Goal: Obtain resource: Obtain resource

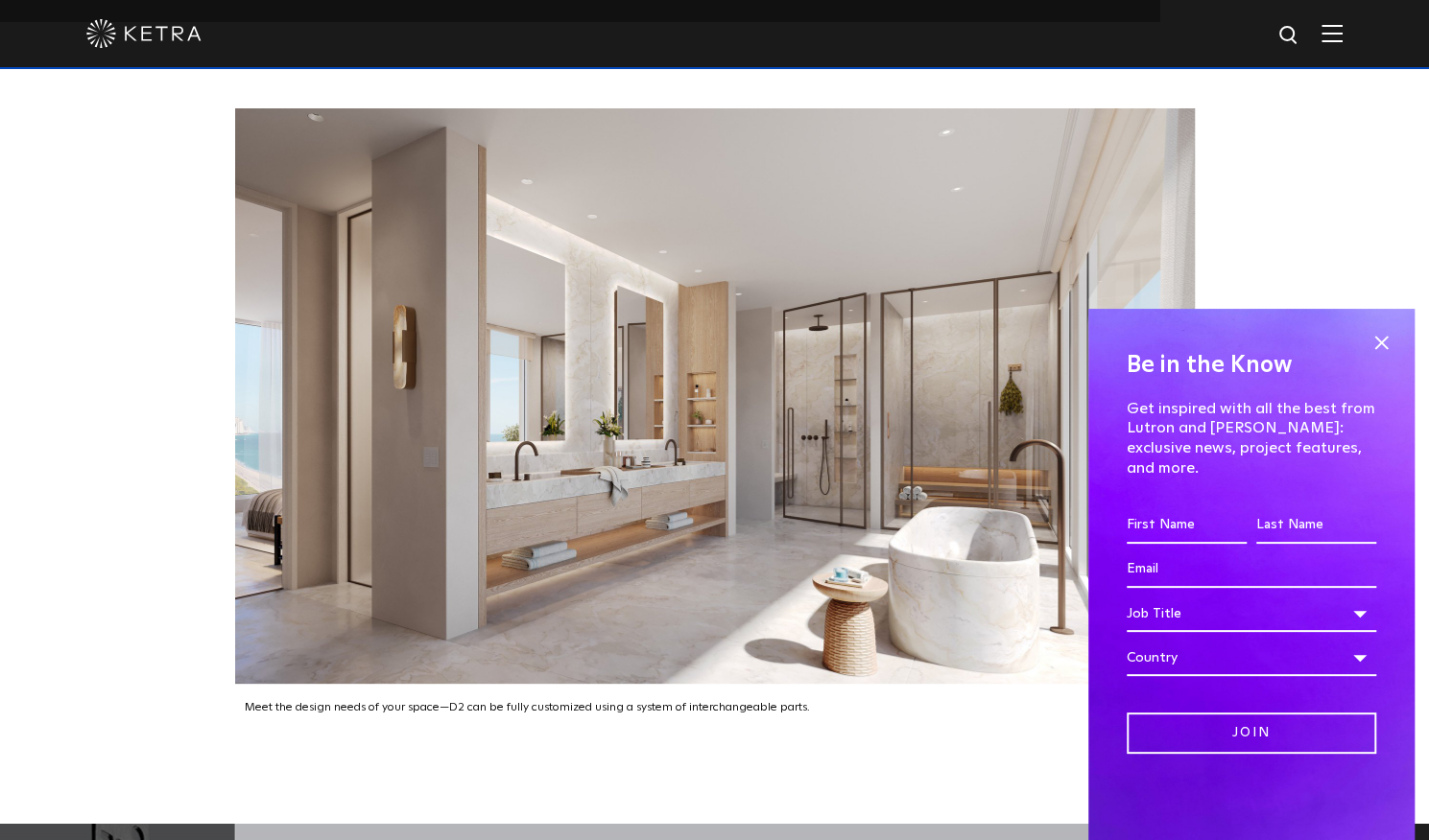
scroll to position [2686, 0]
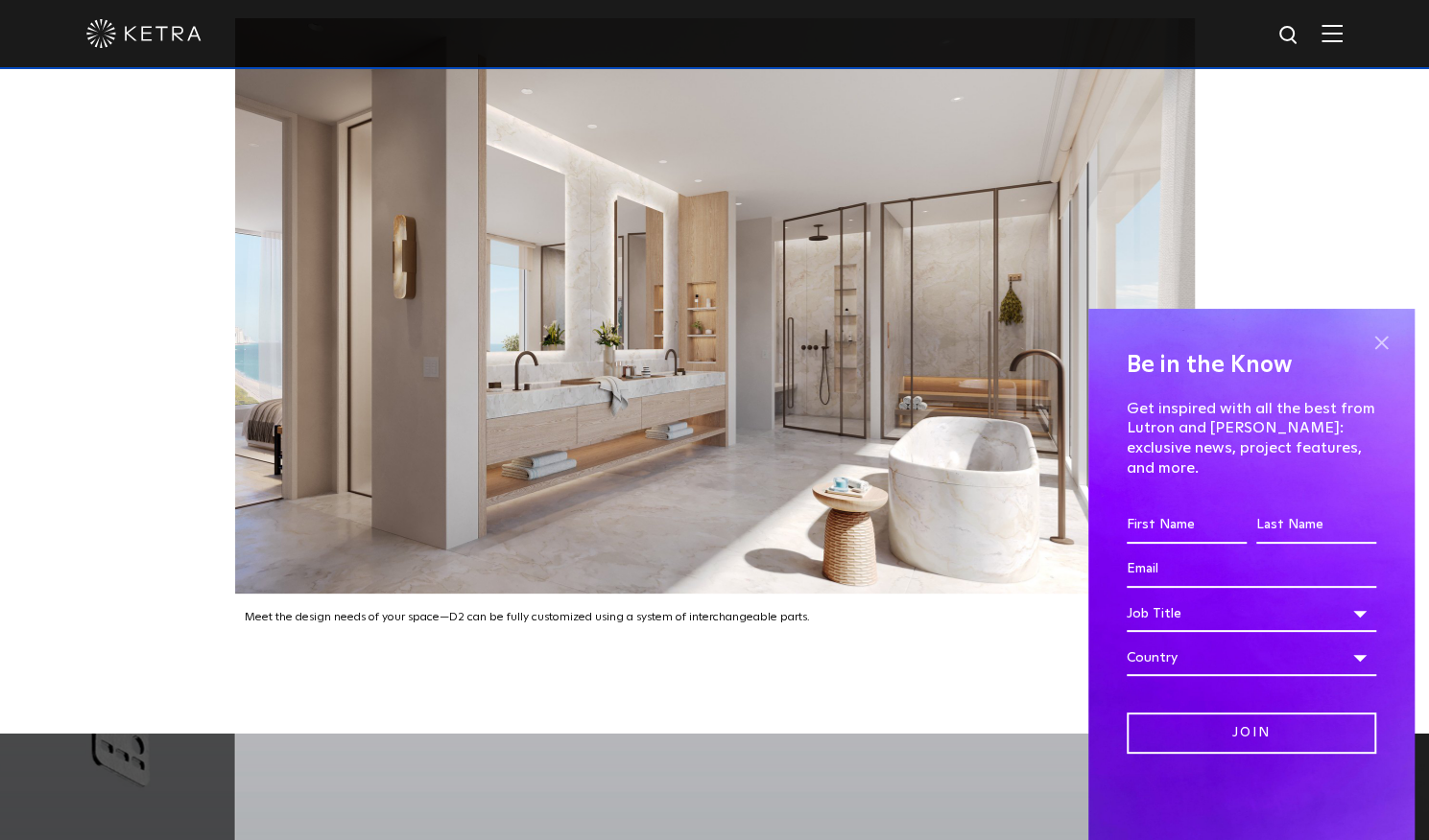
click at [1387, 357] on span at bounding box center [1380, 342] width 29 height 29
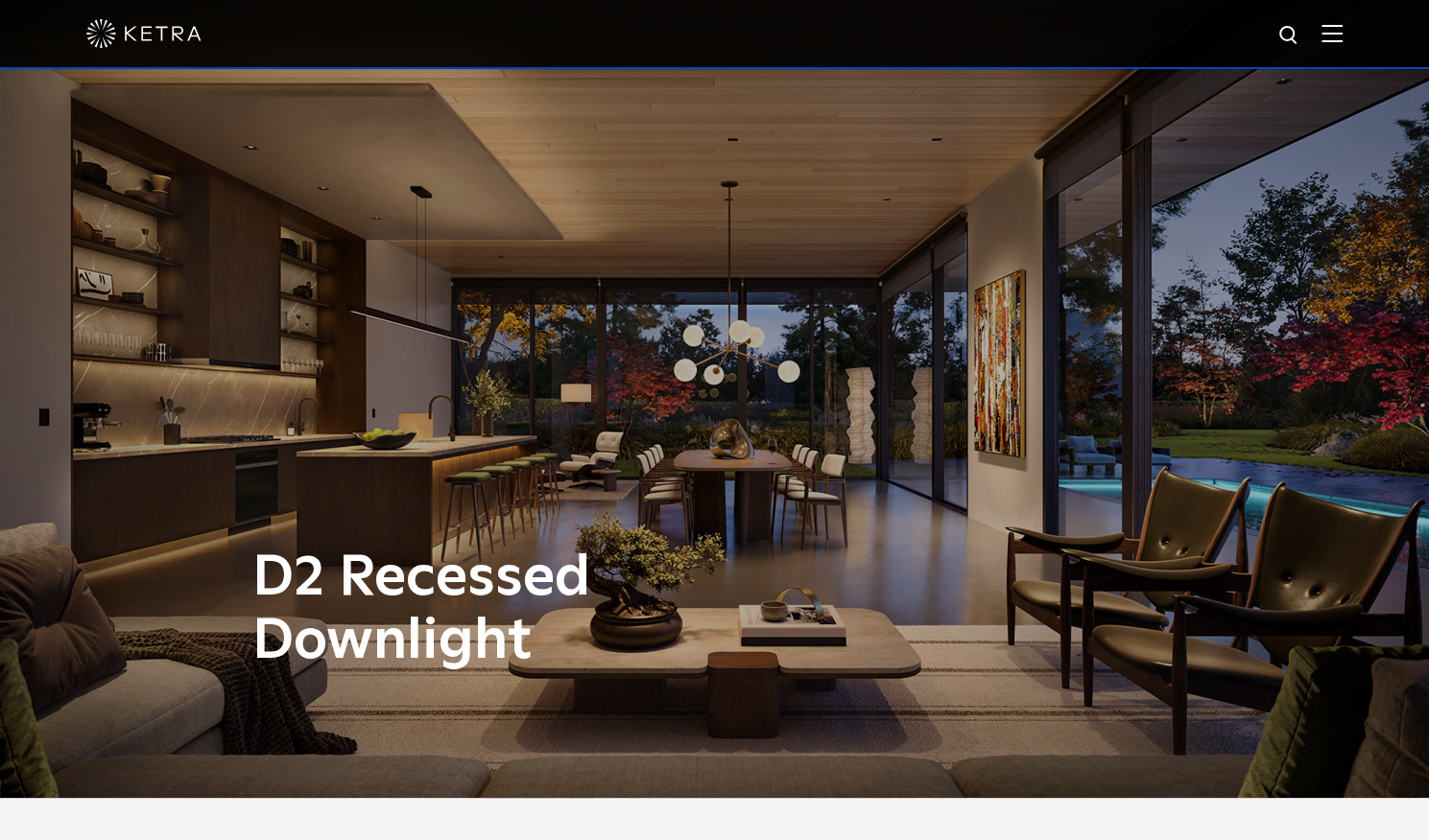
scroll to position [0, 0]
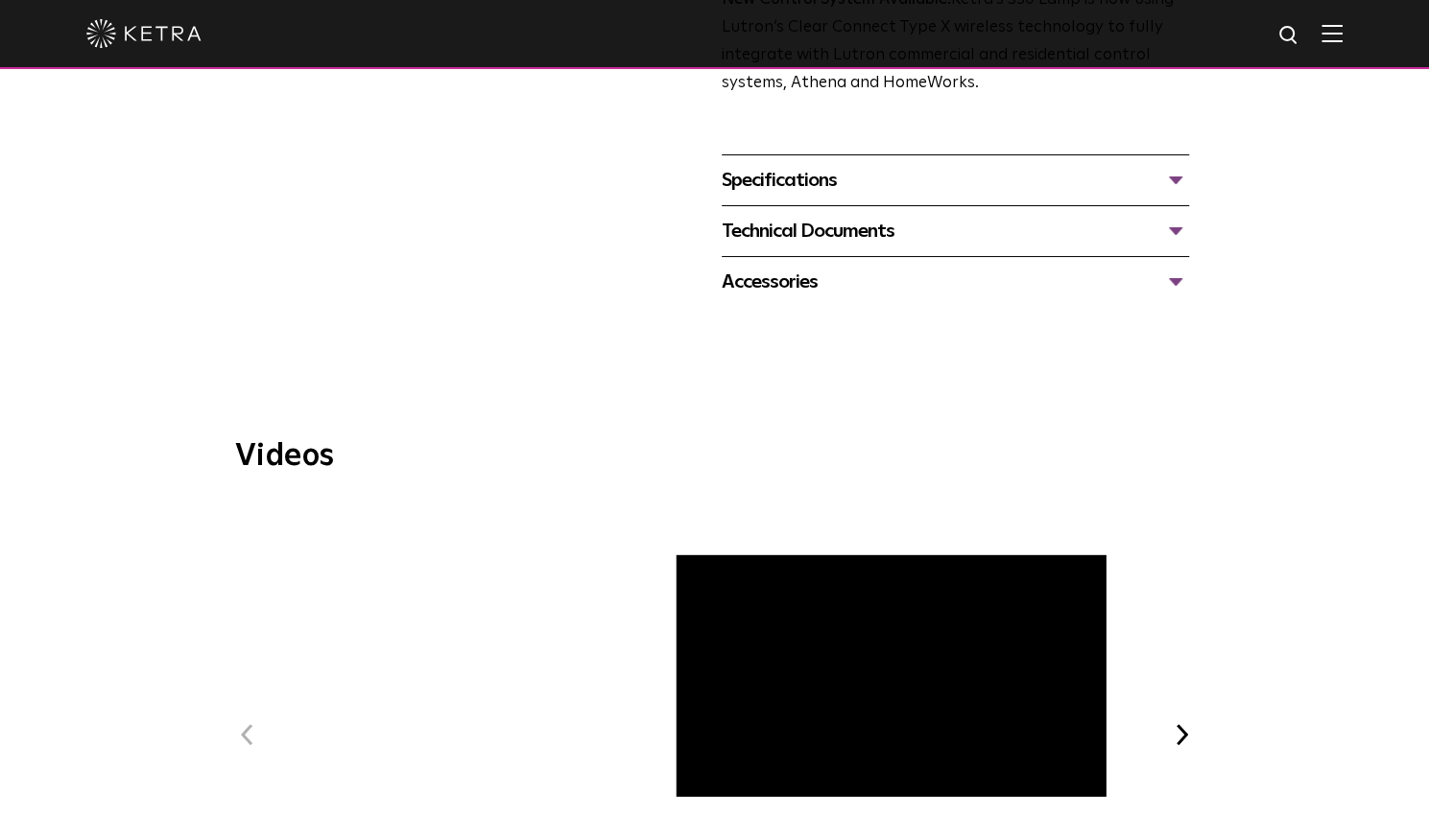
scroll to position [479, 0]
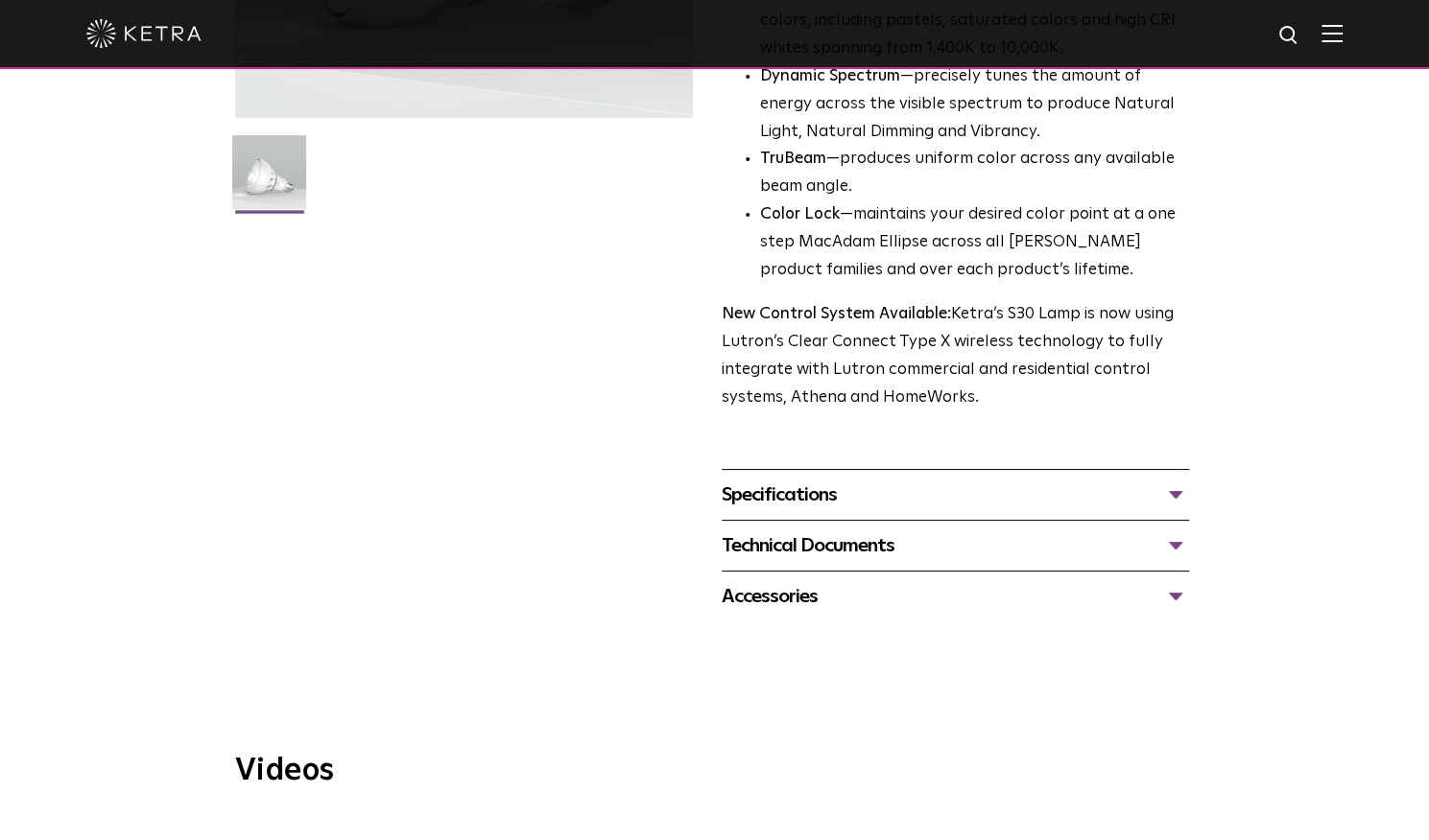
click at [839, 507] on div "Specifications" at bounding box center [955, 494] width 467 height 31
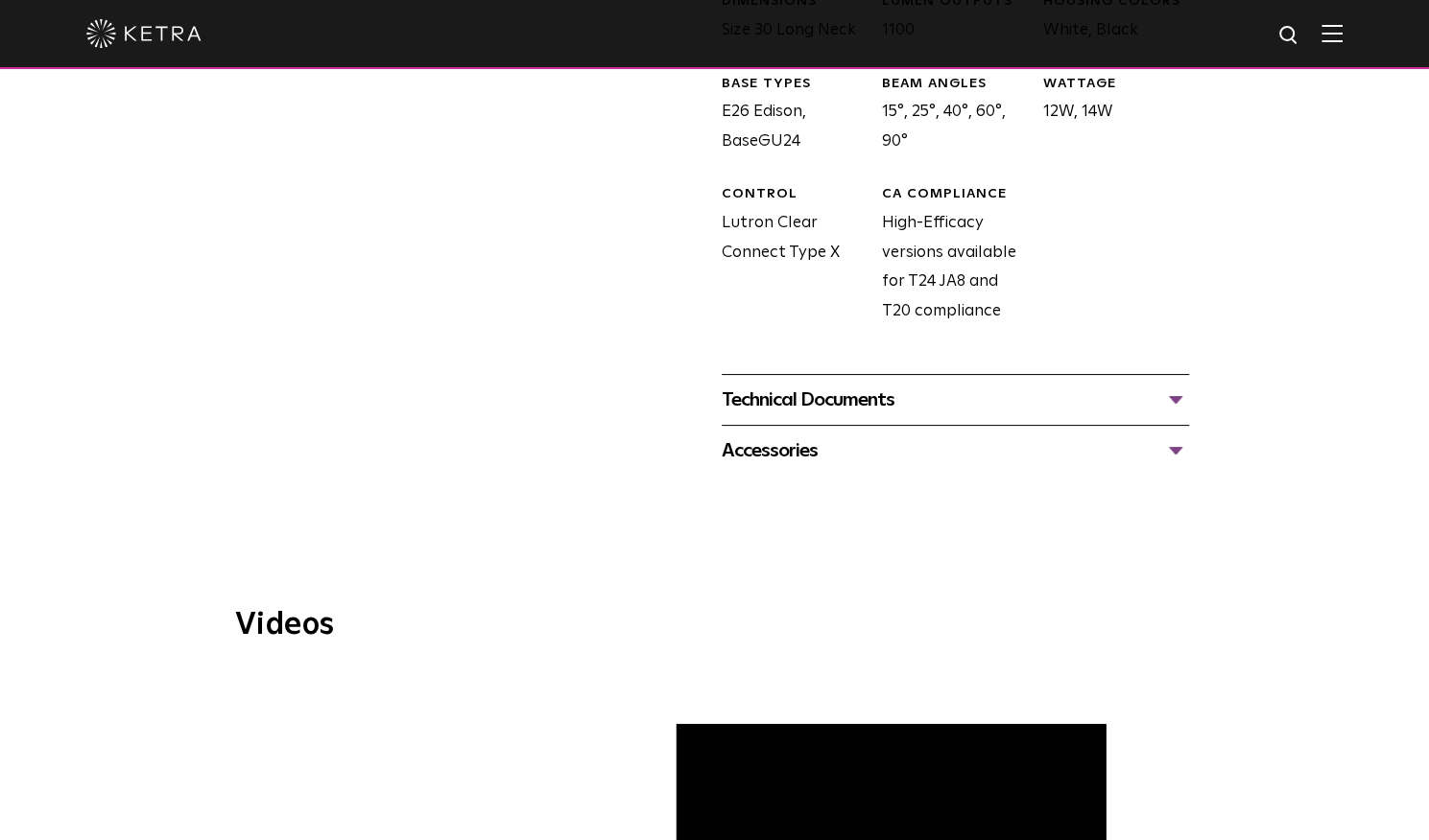
scroll to position [1055, 0]
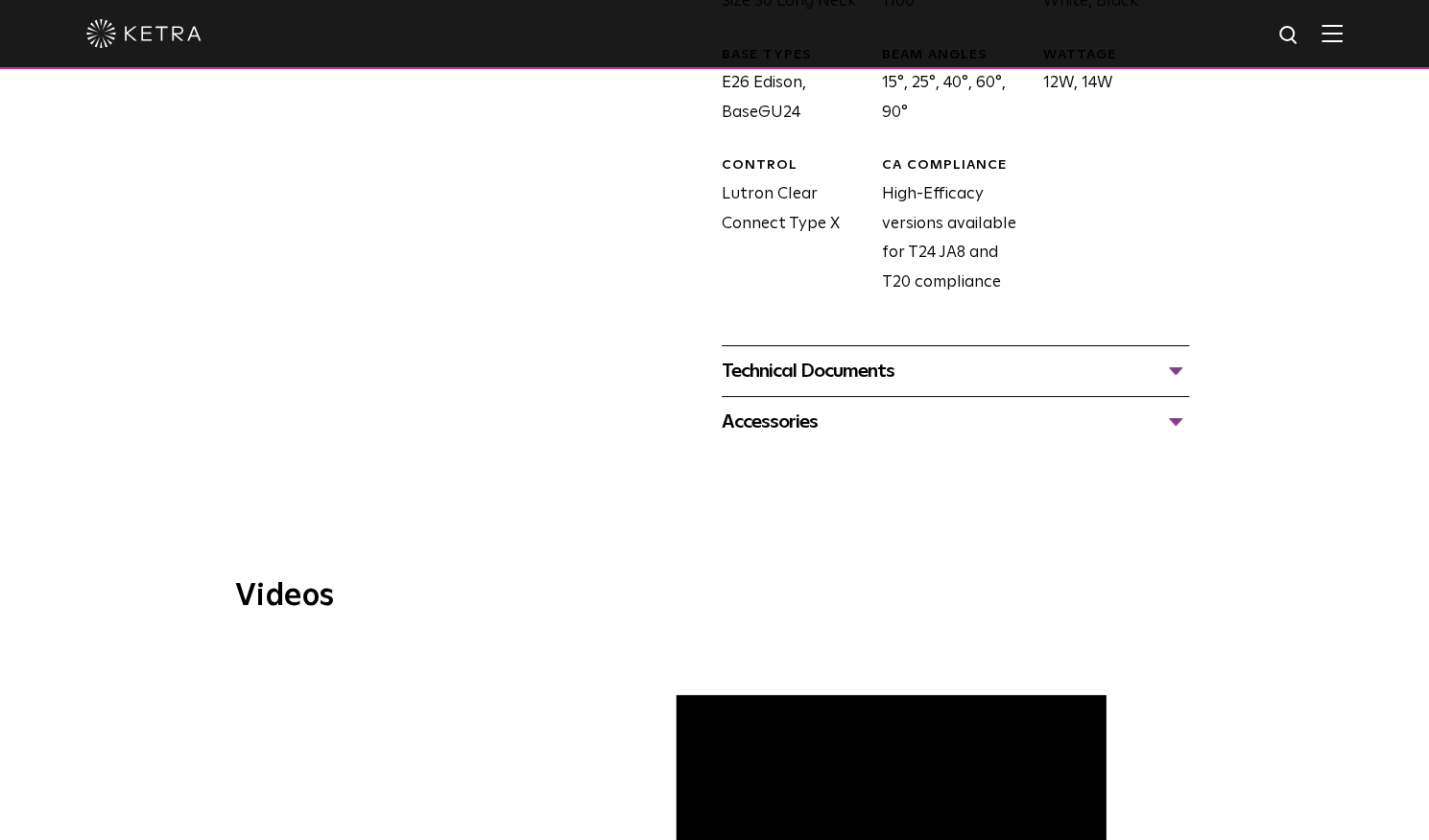
click at [1170, 373] on div "Technical Documents" at bounding box center [955, 371] width 467 height 31
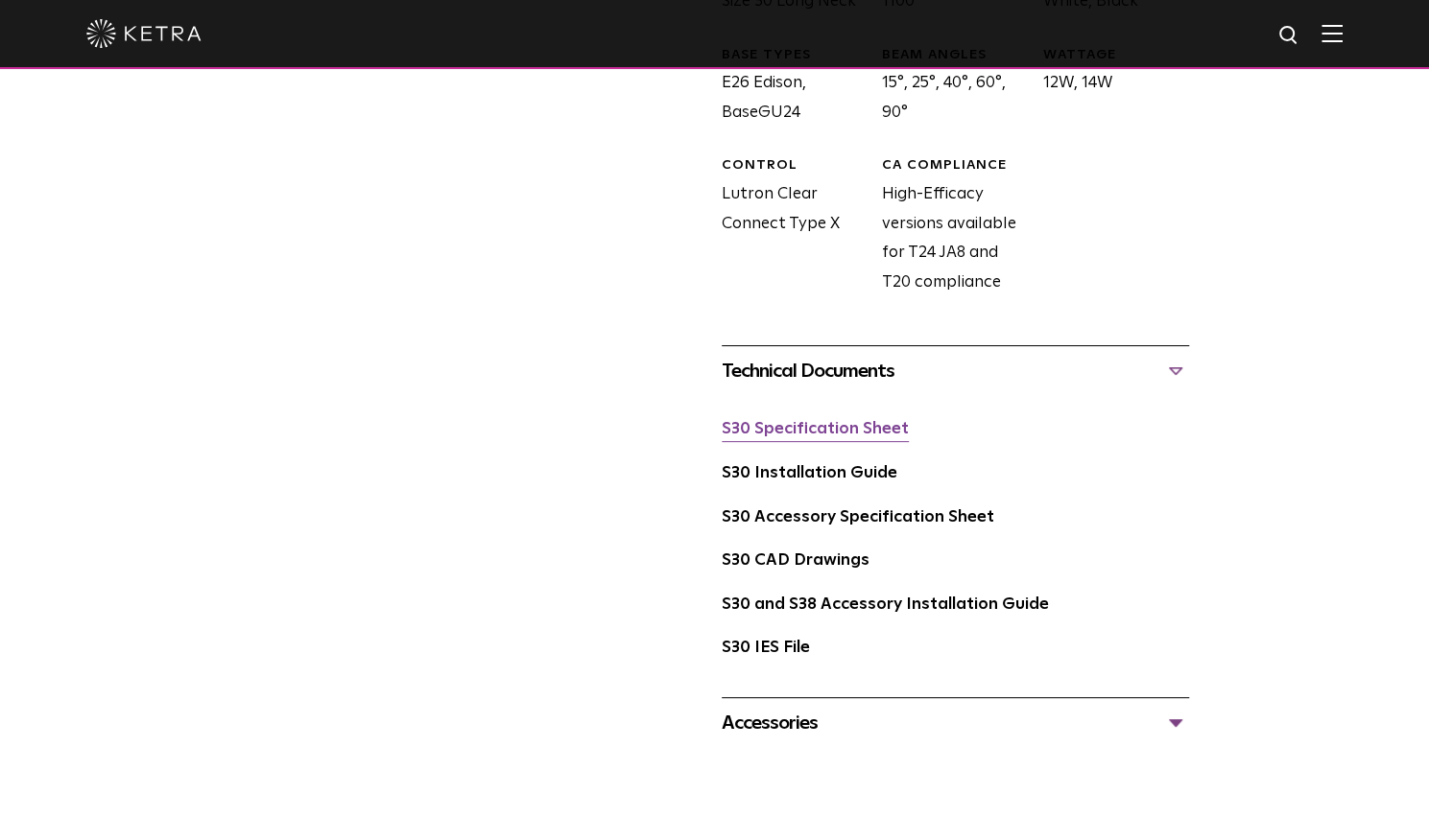
click at [879, 425] on link "S30 Specification Sheet" at bounding box center [814, 429] width 187 height 17
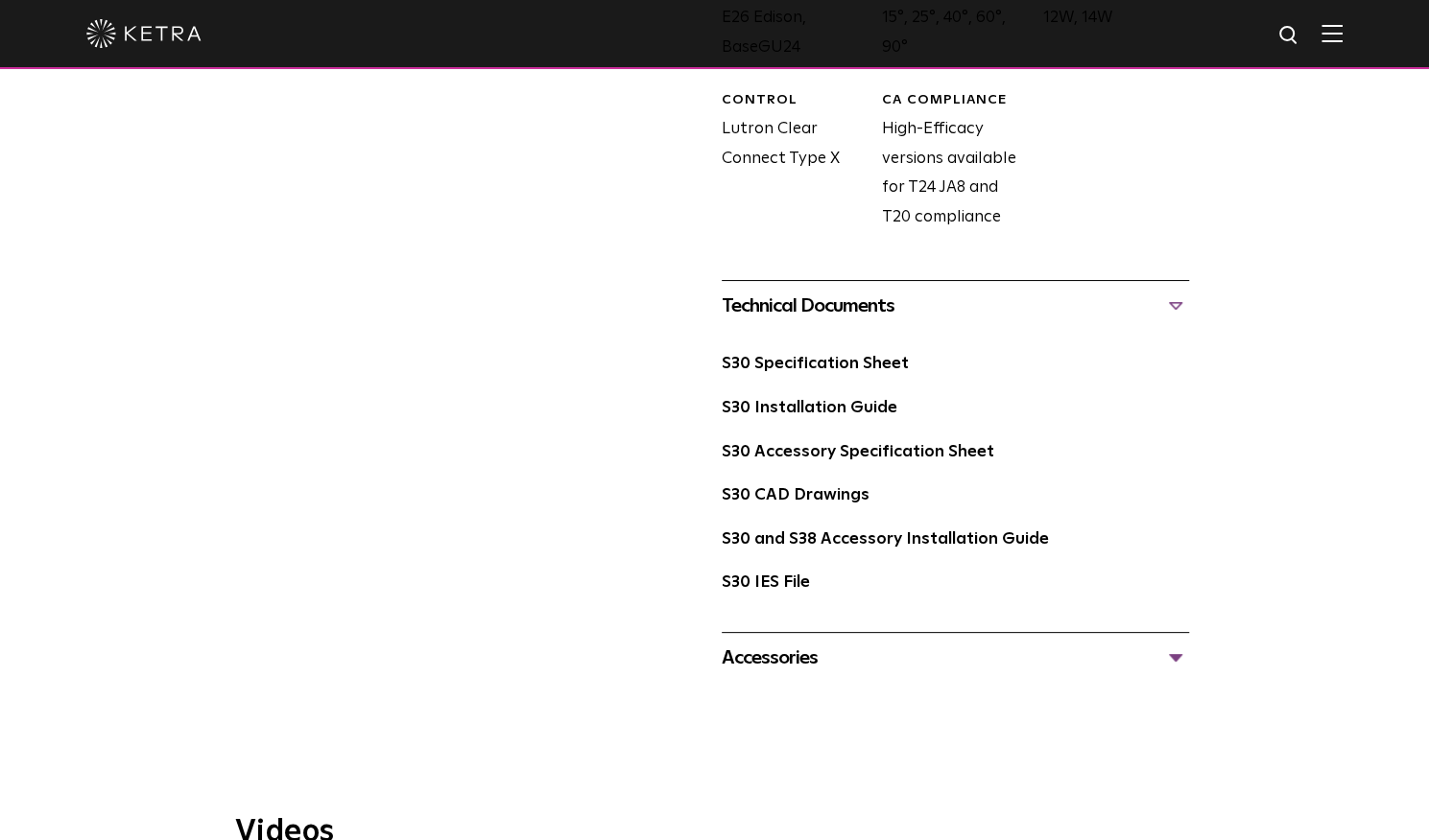
scroll to position [1151, 0]
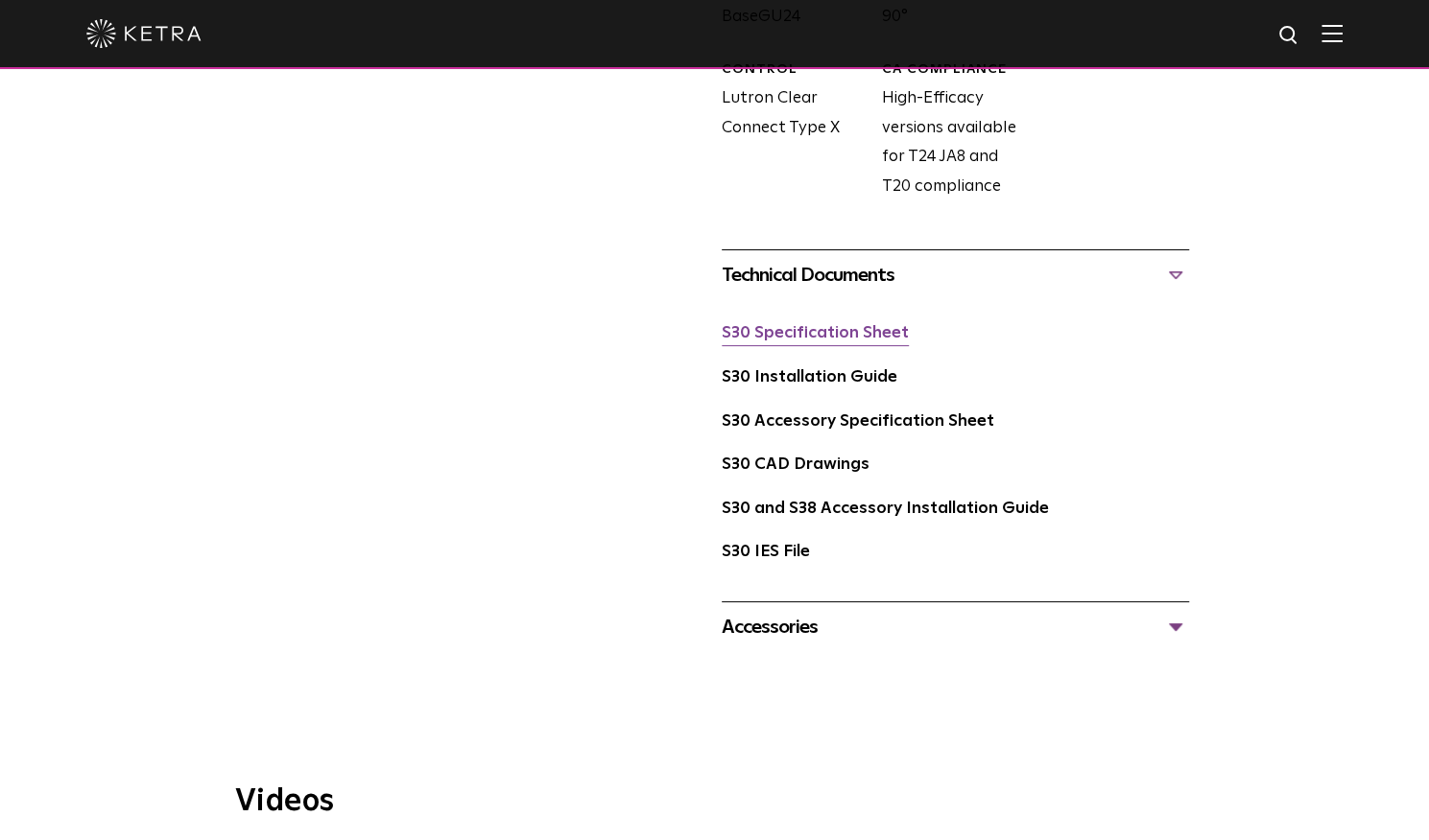
click at [840, 329] on link "S30 Specification Sheet" at bounding box center [814, 333] width 187 height 17
